Goal: Navigation & Orientation: Go to known website

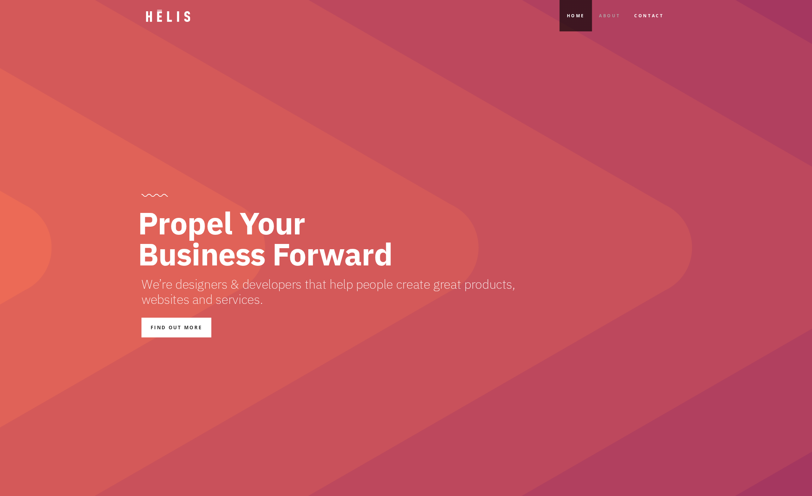
click at [610, 12] on link "About" at bounding box center [609, 15] width 35 height 31
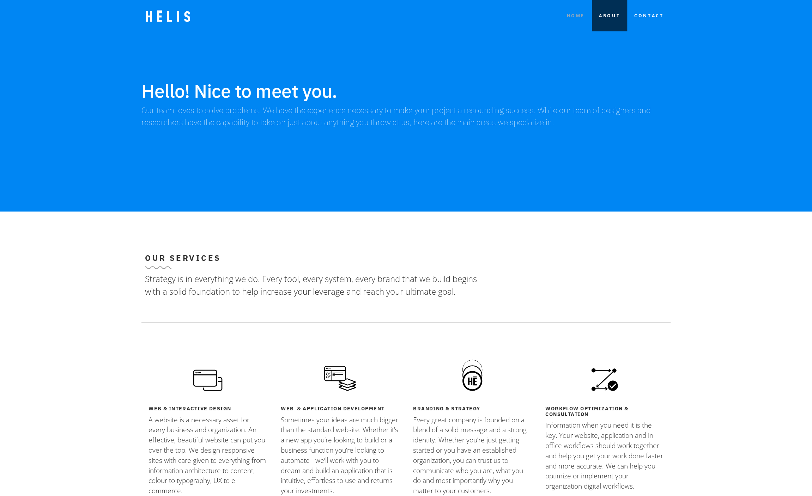
click at [573, 8] on link "HOME" at bounding box center [575, 15] width 32 height 31
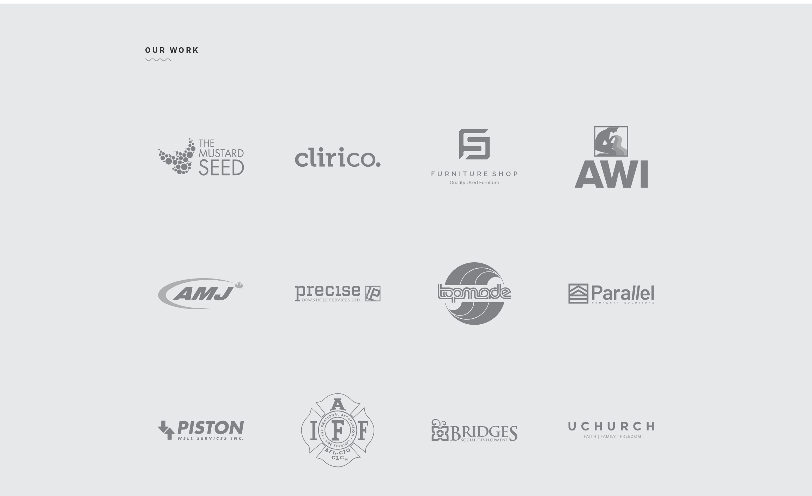
scroll to position [715, 0]
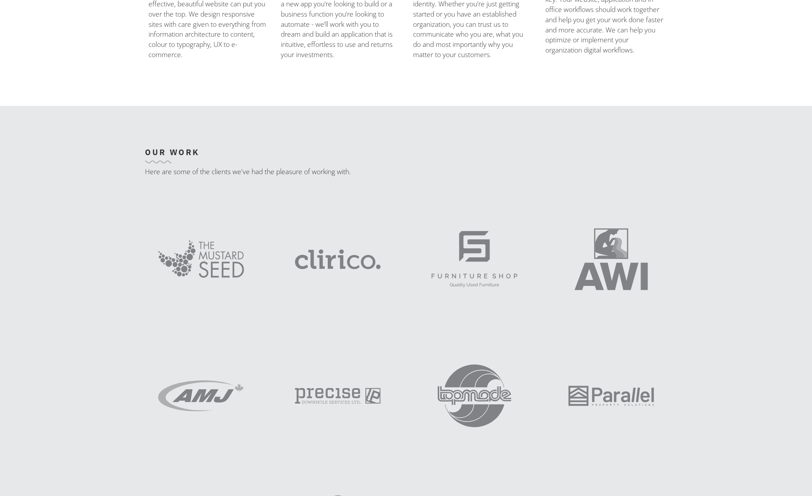
scroll to position [715, 0]
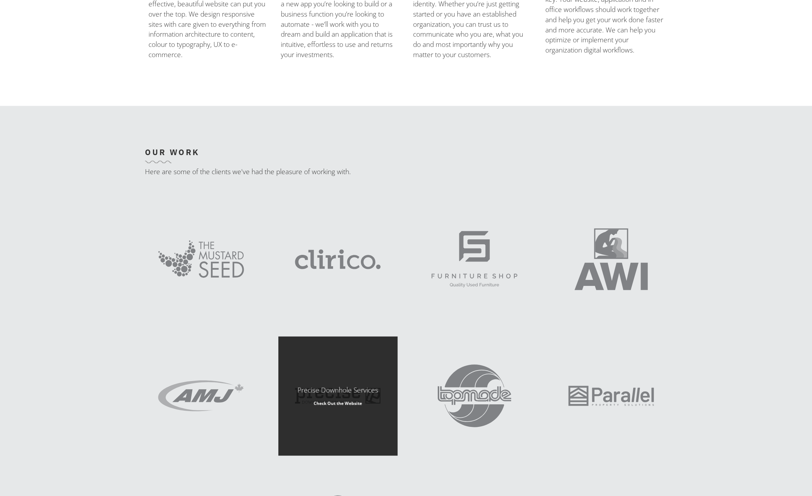
click at [347, 399] on link "Precise Downhole Services Check Out the Website" at bounding box center [337, 395] width 119 height 119
